Goal: Information Seeking & Learning: Learn about a topic

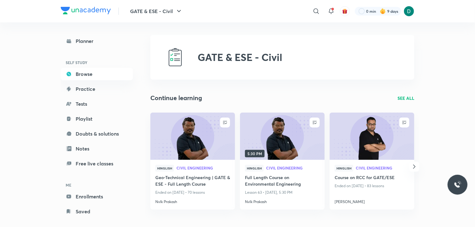
scroll to position [0, 0]
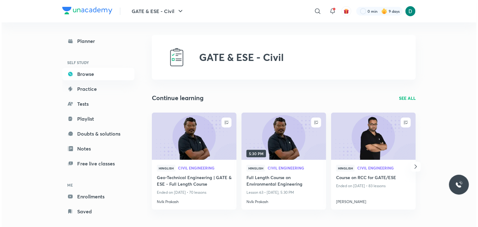
click link "Browse"
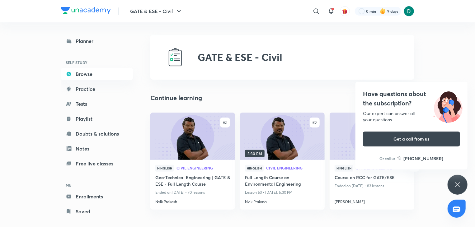
click at [461, 181] on icon at bounding box center [457, 184] width 7 height 7
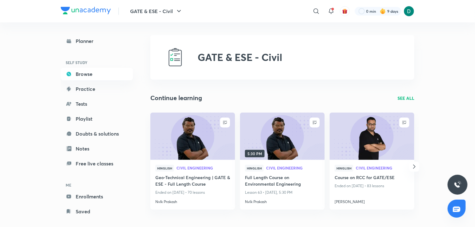
click at [411, 97] on p "SEE ALL" at bounding box center [406, 98] width 17 height 7
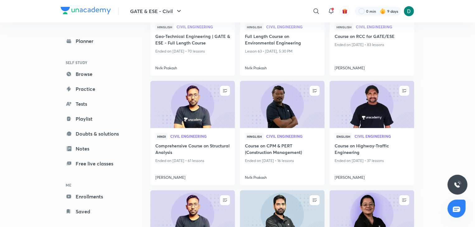
scroll to position [125, 0]
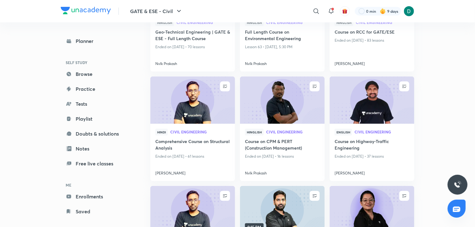
click at [328, 78] on div "GATE & ESE - Civil Plus Continue learning UNENROLL Hinglish Civil Engineering G…" at bounding box center [282, 148] width 264 height 477
click at [221, 95] on img at bounding box center [192, 100] width 86 height 48
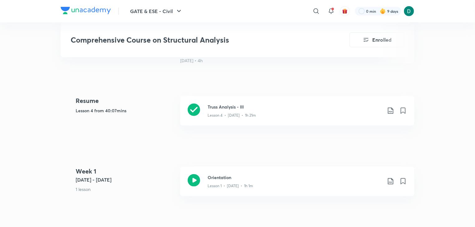
scroll to position [274, 0]
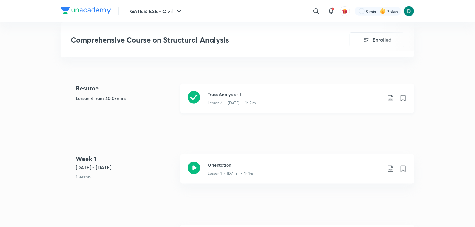
click at [243, 104] on p "Lesson 4 • [DATE] • 1h 21m" at bounding box center [232, 103] width 48 height 6
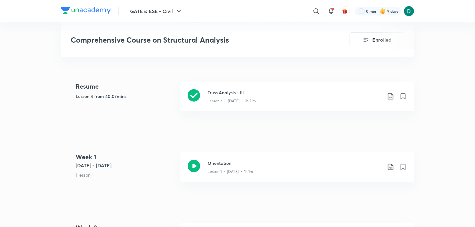
scroll to position [274, 0]
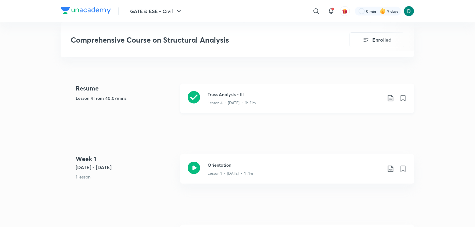
click at [393, 93] on div "Truss Analysis - III Lesson 4 • [DATE] • 1h 21m" at bounding box center [307, 98] width 199 height 15
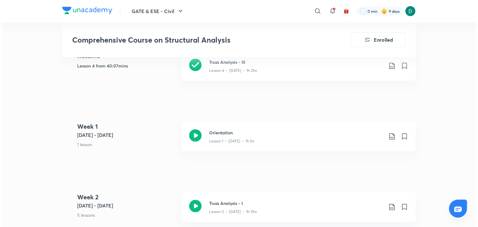
scroll to position [299, 0]
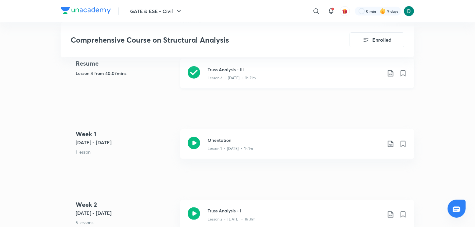
click at [391, 74] on icon at bounding box center [390, 73] width 7 height 7
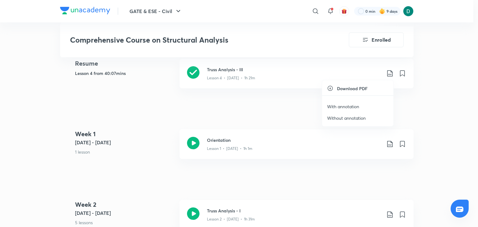
click at [351, 106] on p "With annotation" at bounding box center [343, 106] width 32 height 7
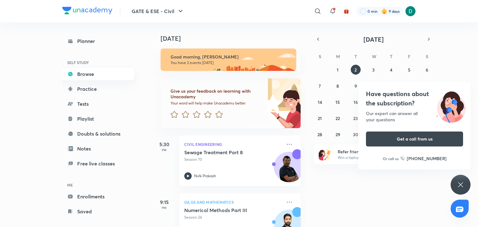
click at [98, 74] on link "Browse" at bounding box center [98, 74] width 72 height 12
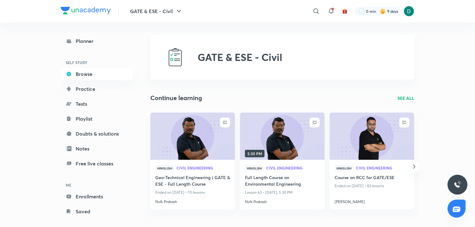
click at [411, 97] on p "SEE ALL" at bounding box center [406, 98] width 17 height 7
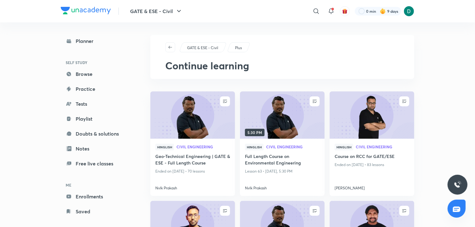
click at [207, 215] on img at bounding box center [192, 225] width 86 height 48
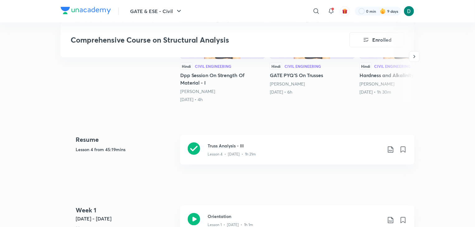
scroll to position [237, 0]
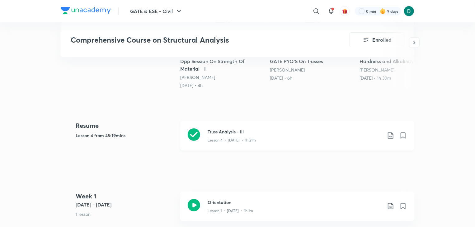
click at [391, 135] on icon at bounding box center [390, 135] width 7 height 7
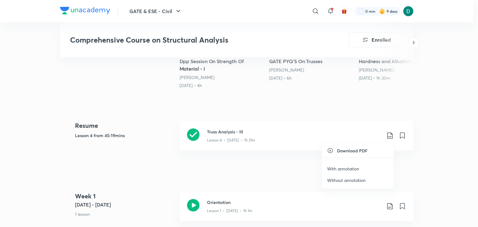
click at [348, 167] on p "With annotation" at bounding box center [343, 169] width 32 height 7
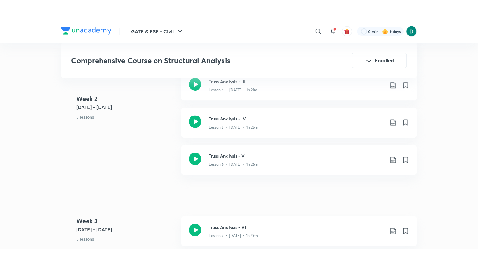
scroll to position [498, 0]
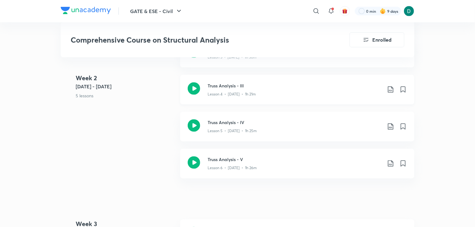
click at [391, 88] on icon at bounding box center [390, 89] width 7 height 7
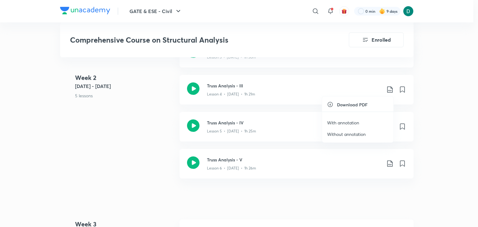
click at [352, 122] on p "With annotation" at bounding box center [343, 123] width 32 height 7
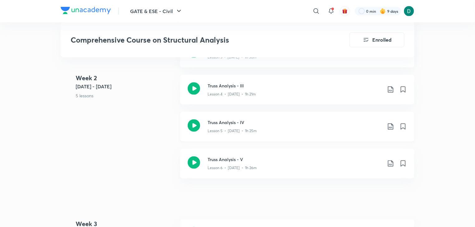
click at [306, 129] on div "Lesson 5 • [DATE] • 1h 25m" at bounding box center [295, 130] width 174 height 8
